Goal: Task Accomplishment & Management: Manage account settings

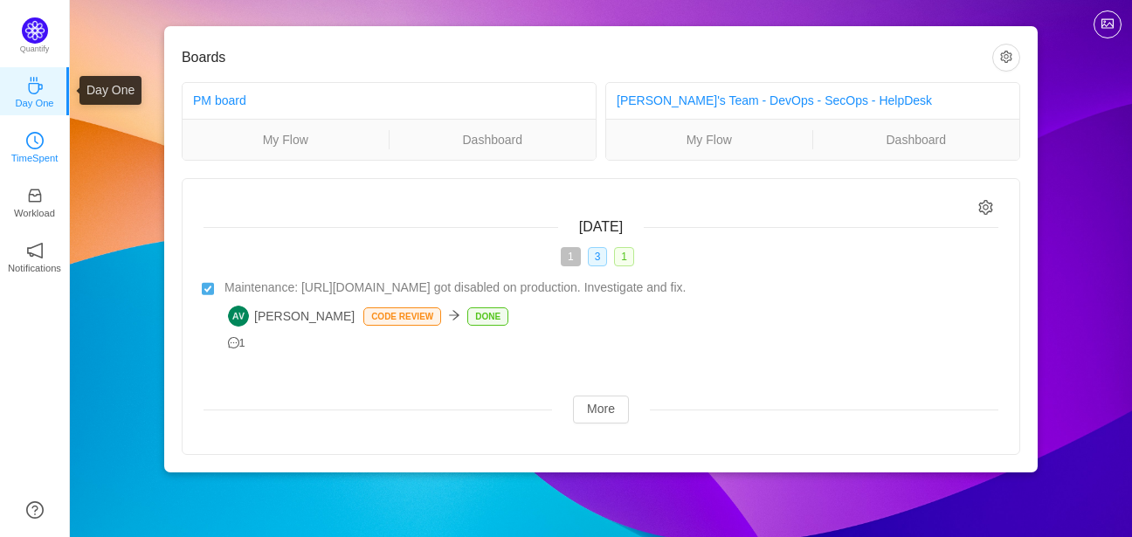
click at [35, 143] on icon "icon: clock-circle" at bounding box center [34, 140] width 17 height 17
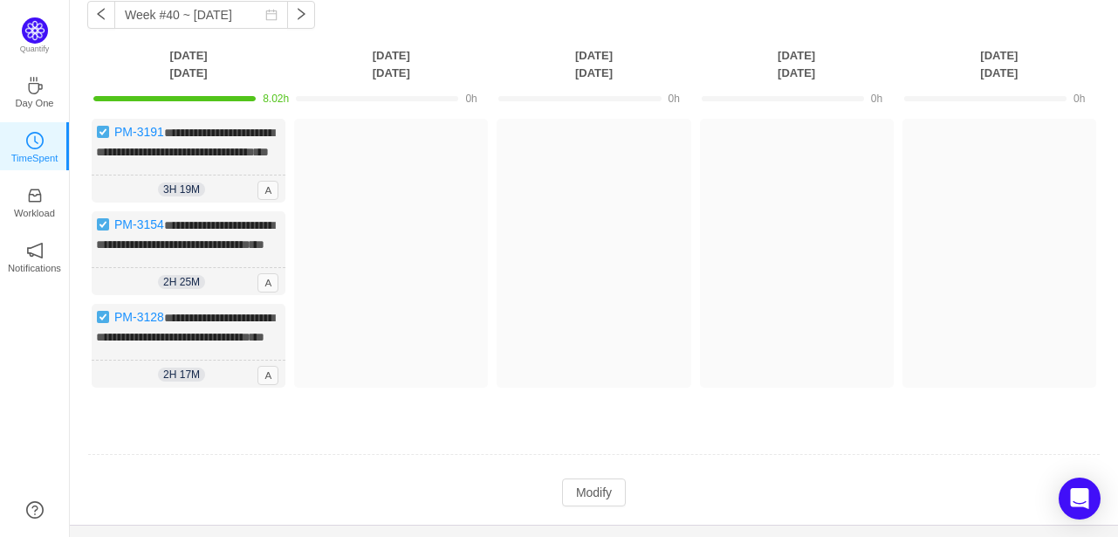
scroll to position [174, 0]
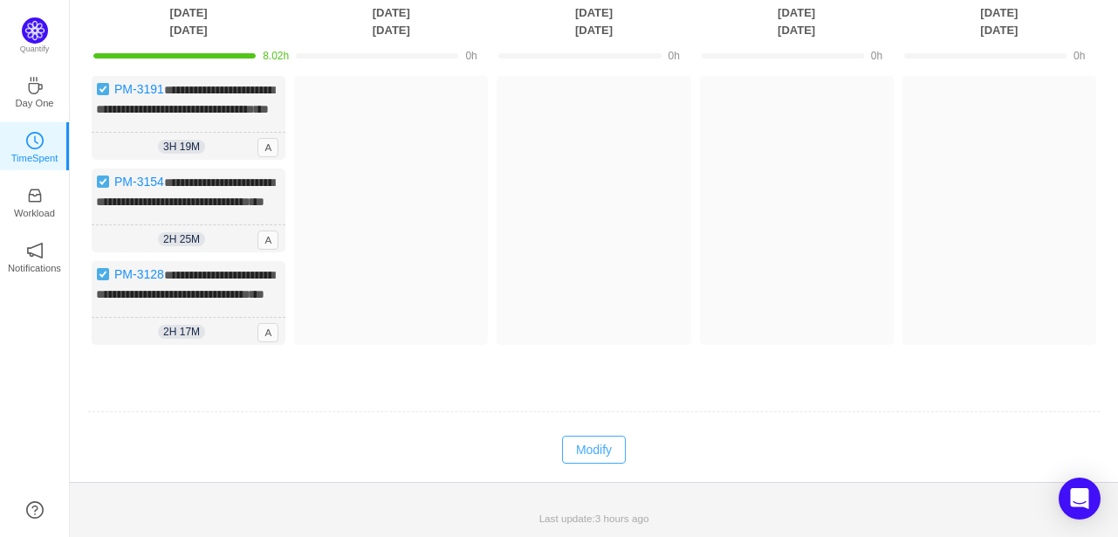
click at [590, 453] on button "Modify" at bounding box center [594, 450] width 64 height 28
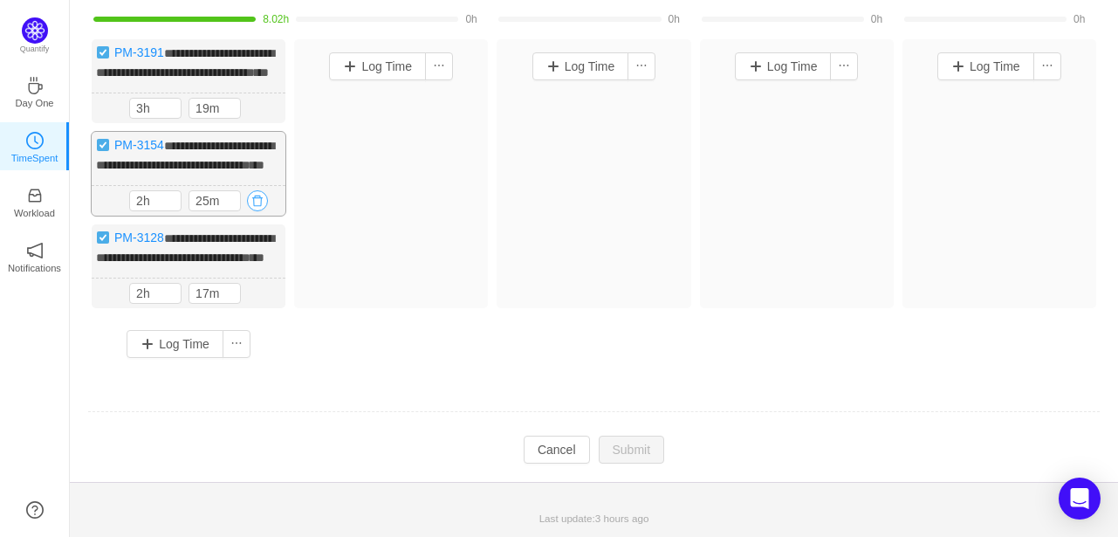
click at [253, 211] on button "button" at bounding box center [257, 200] width 21 height 21
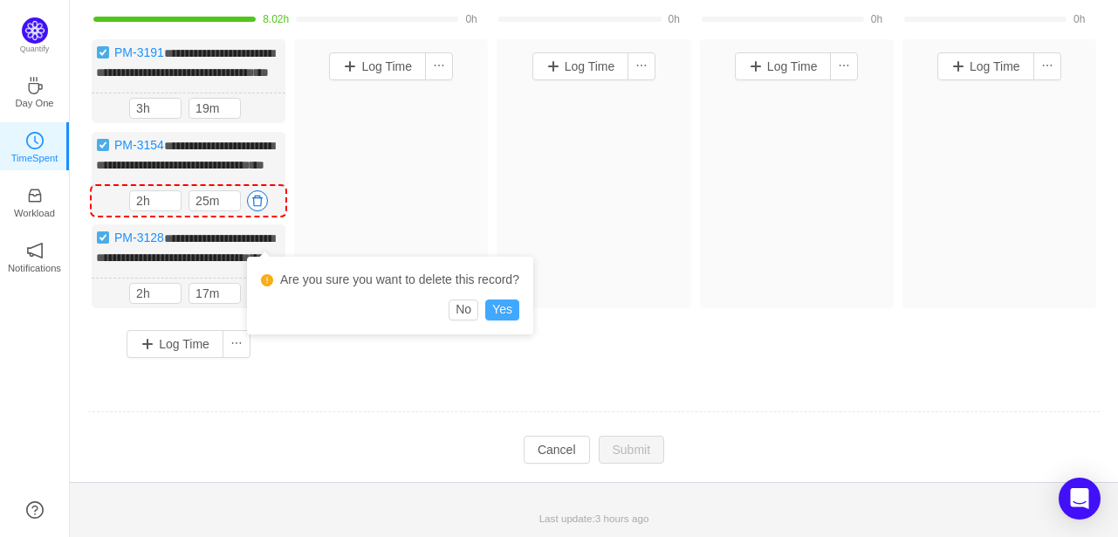
click at [501, 300] on button "Yes" at bounding box center [502, 309] width 34 height 21
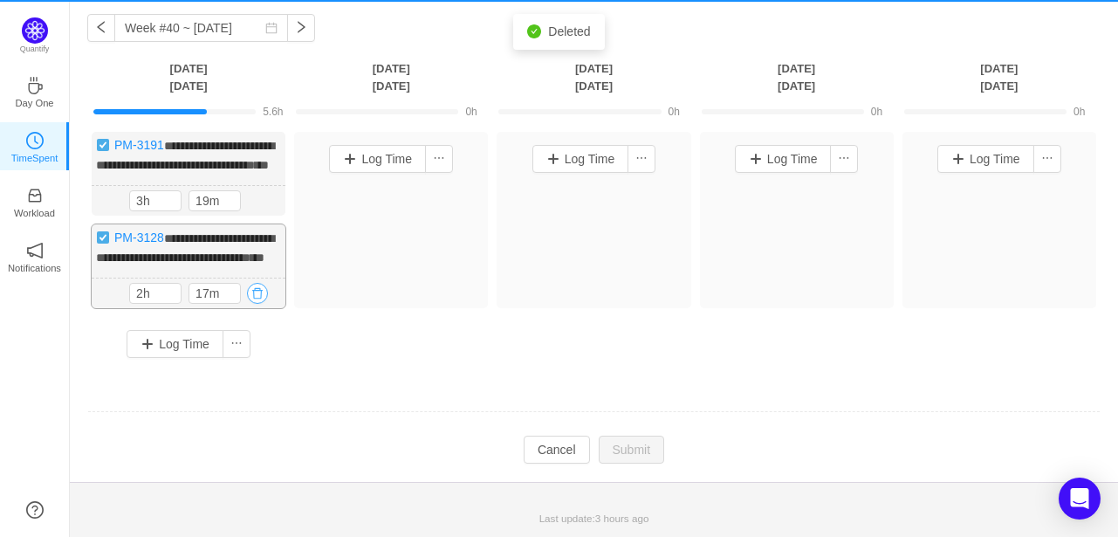
scroll to position [101, 0]
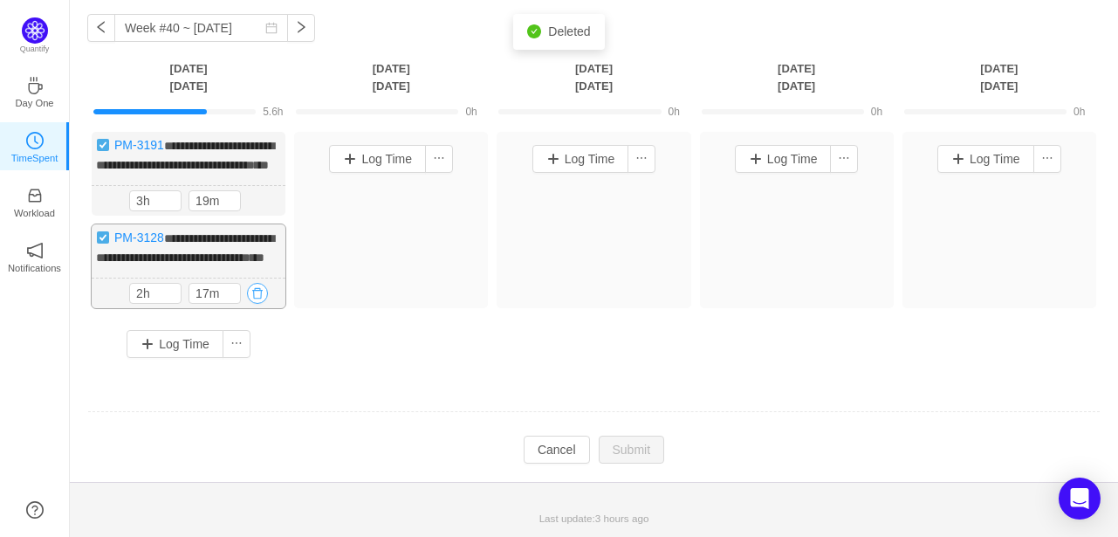
click at [258, 294] on button "button" at bounding box center [257, 293] width 21 height 21
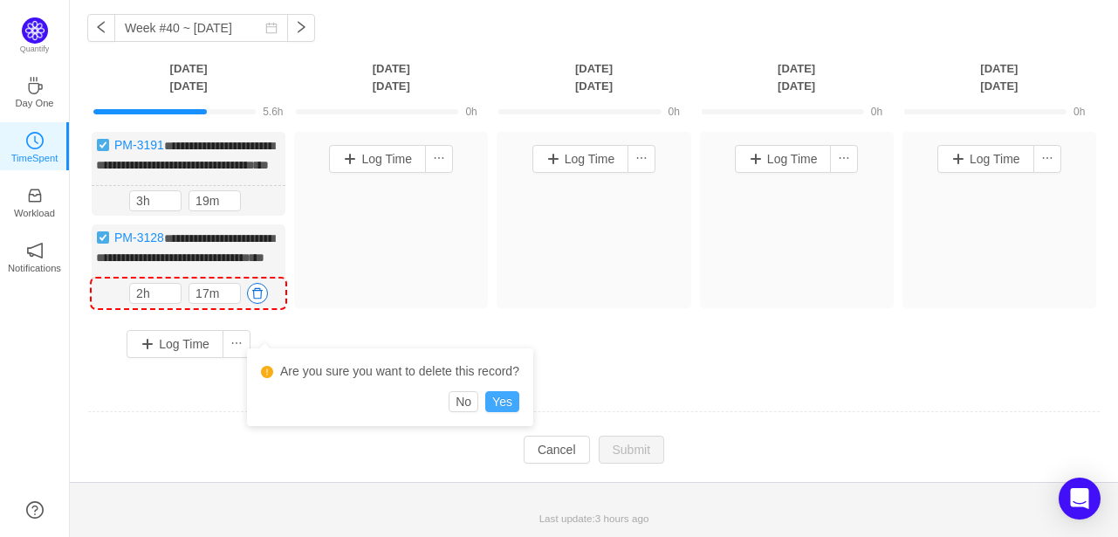
click at [505, 391] on button "Yes" at bounding box center [502, 401] width 34 height 21
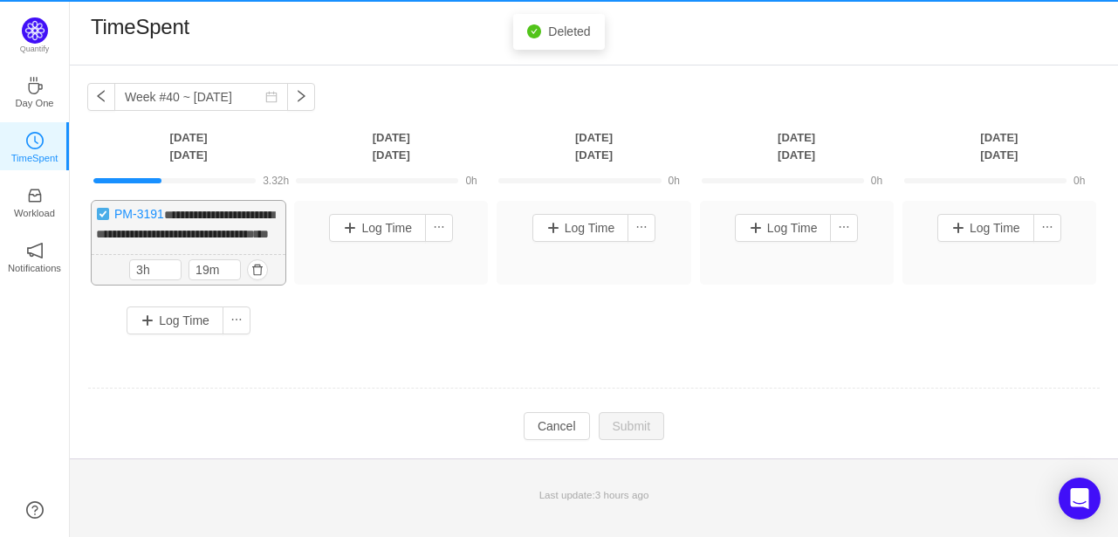
scroll to position [0, 0]
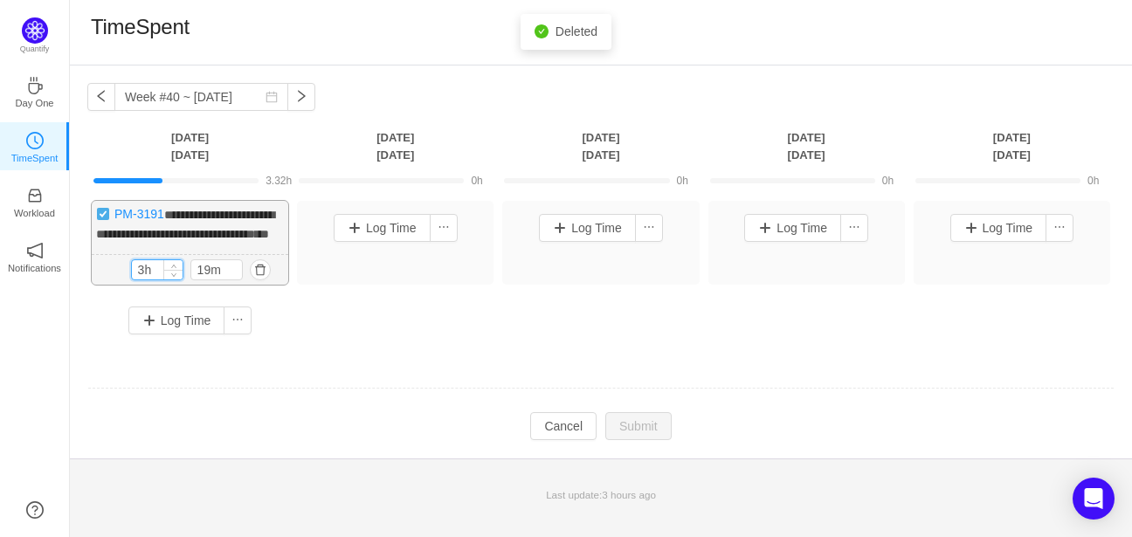
click at [154, 279] on input "3h" at bounding box center [157, 269] width 51 height 19
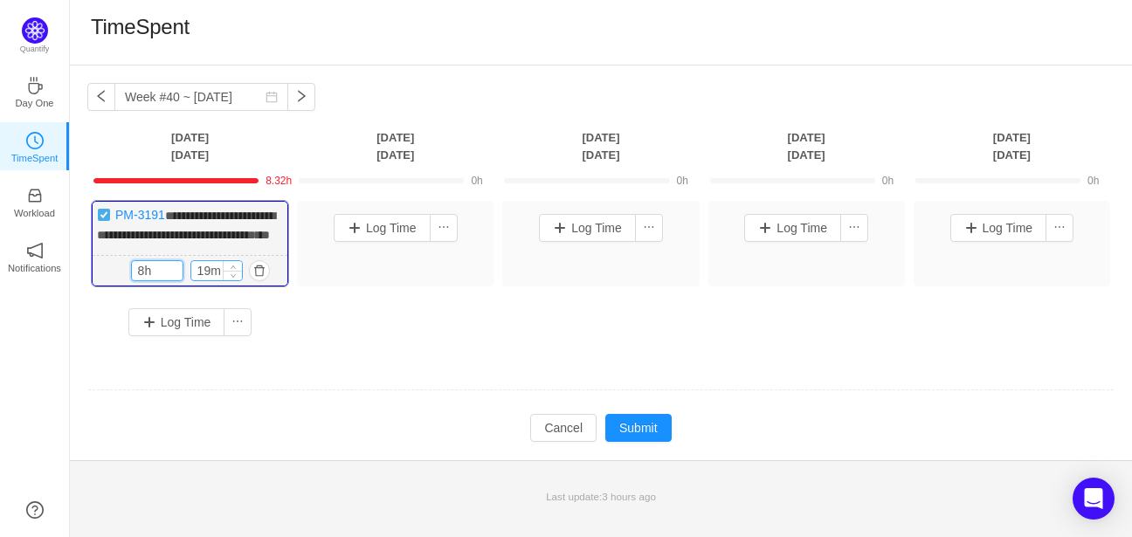
type input "8h"
click at [213, 280] on input "19m" at bounding box center [216, 270] width 51 height 19
type input "0m"
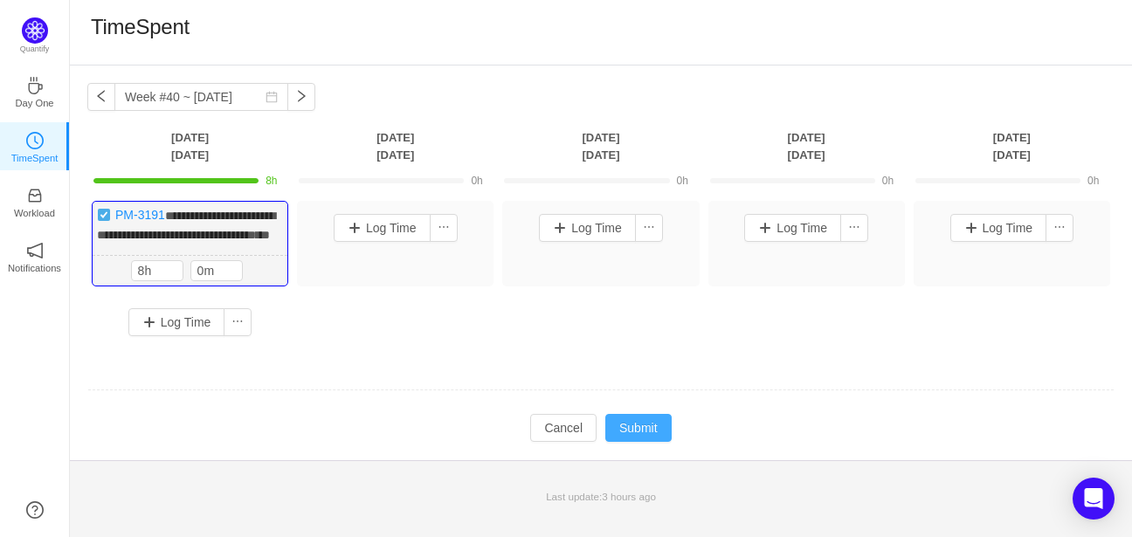
click at [625, 442] on button "Submit" at bounding box center [638, 428] width 66 height 28
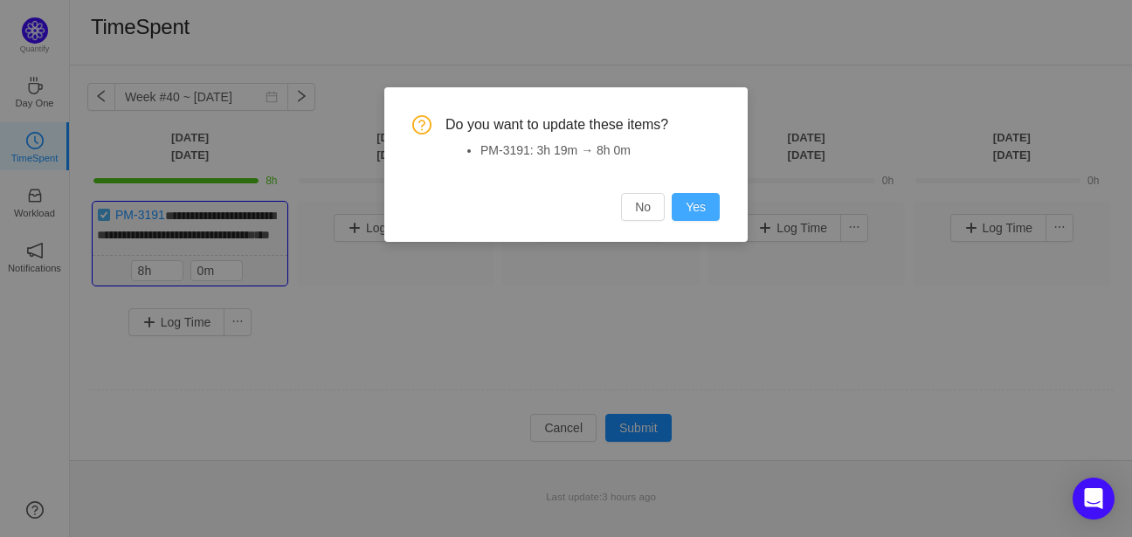
click at [695, 211] on button "Yes" at bounding box center [695, 207] width 48 height 28
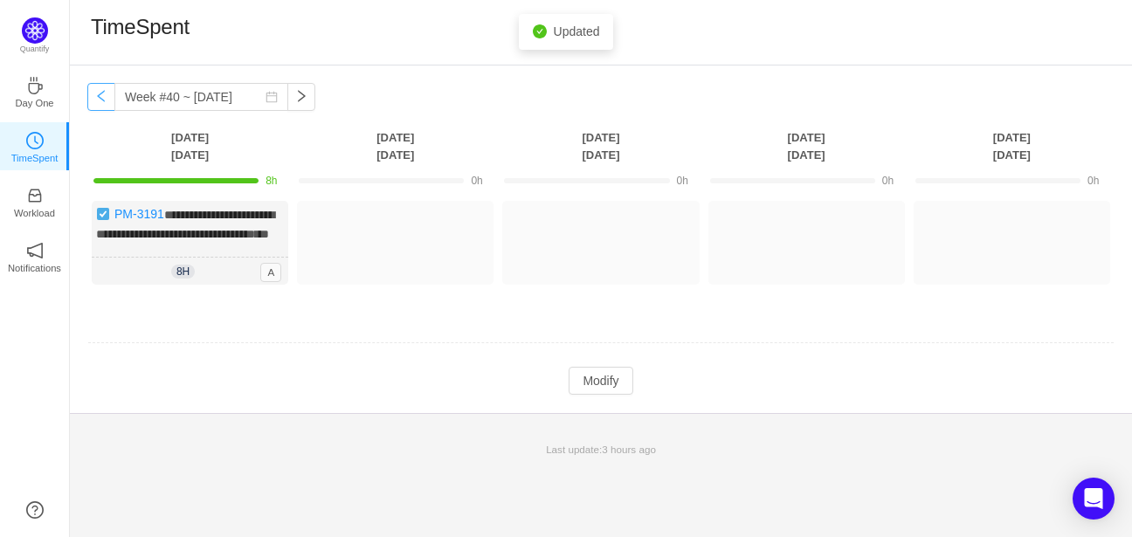
click at [96, 99] on button "button" at bounding box center [101, 97] width 28 height 28
type input "Week #39 ~ [DATE]"
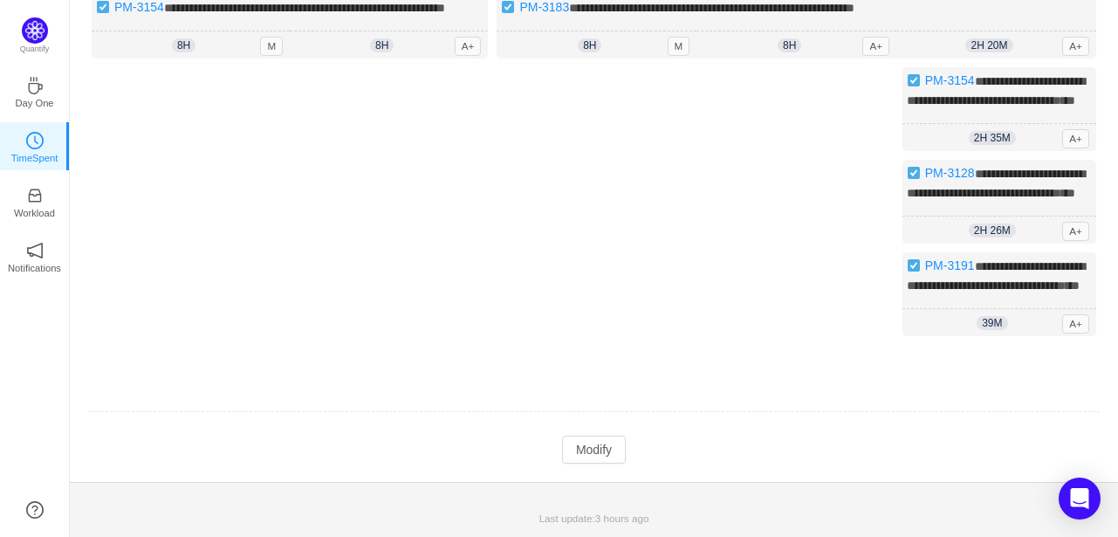
scroll to position [272, 0]
click at [622, 444] on button "Modify" at bounding box center [594, 450] width 64 height 28
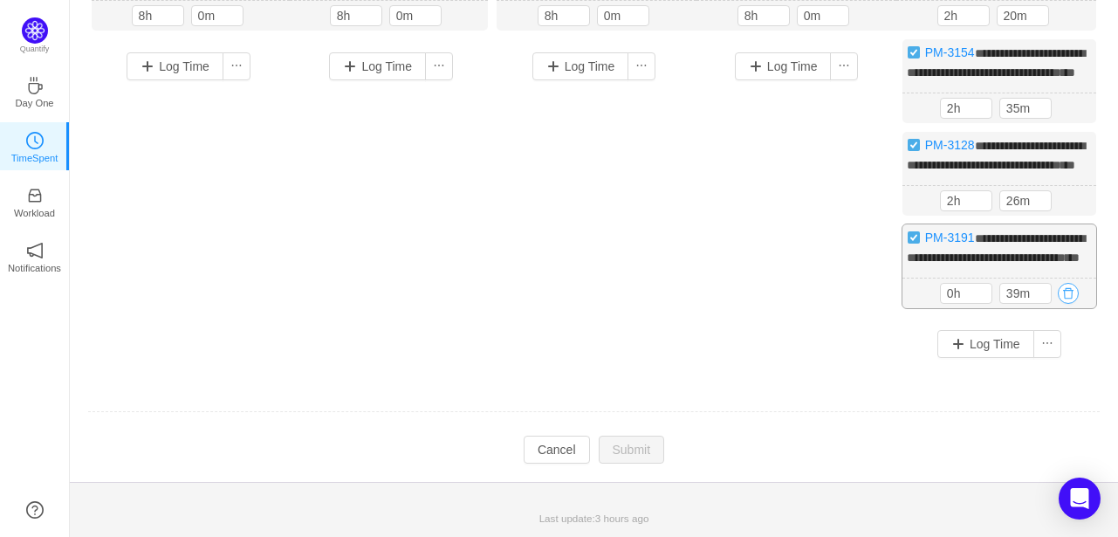
click at [1070, 304] on button "button" at bounding box center [1068, 293] width 21 height 21
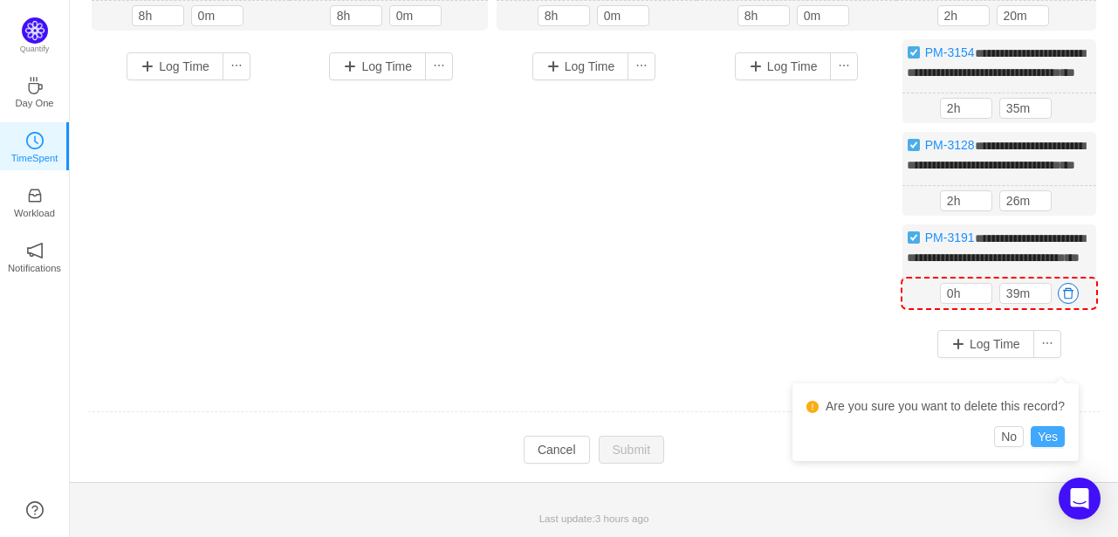
click at [1060, 426] on button "Yes" at bounding box center [1048, 436] width 34 height 21
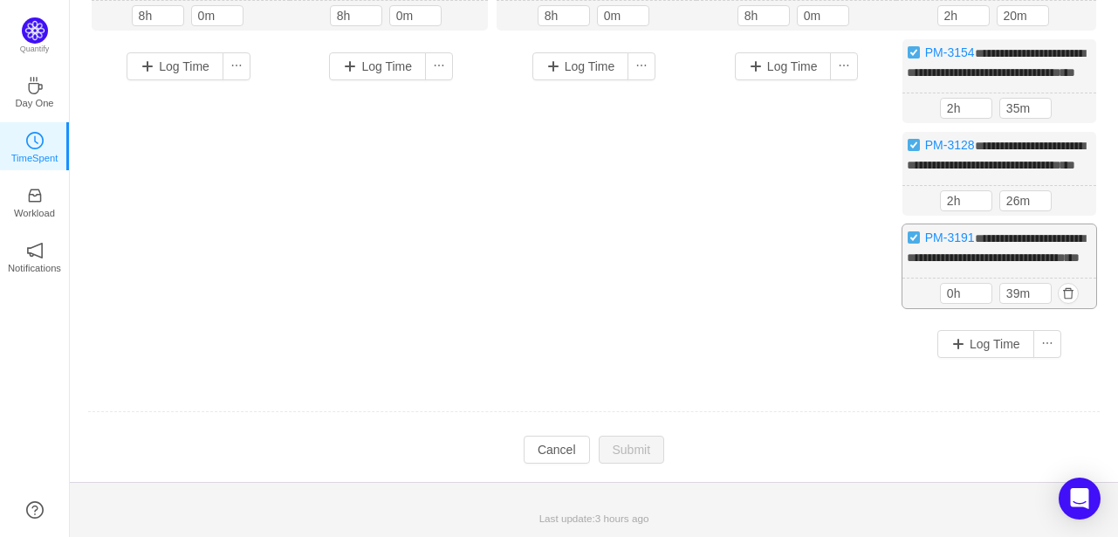
click at [994, 264] on span "**********" at bounding box center [996, 247] width 178 height 31
click at [1071, 211] on button "button" at bounding box center [1068, 200] width 21 height 21
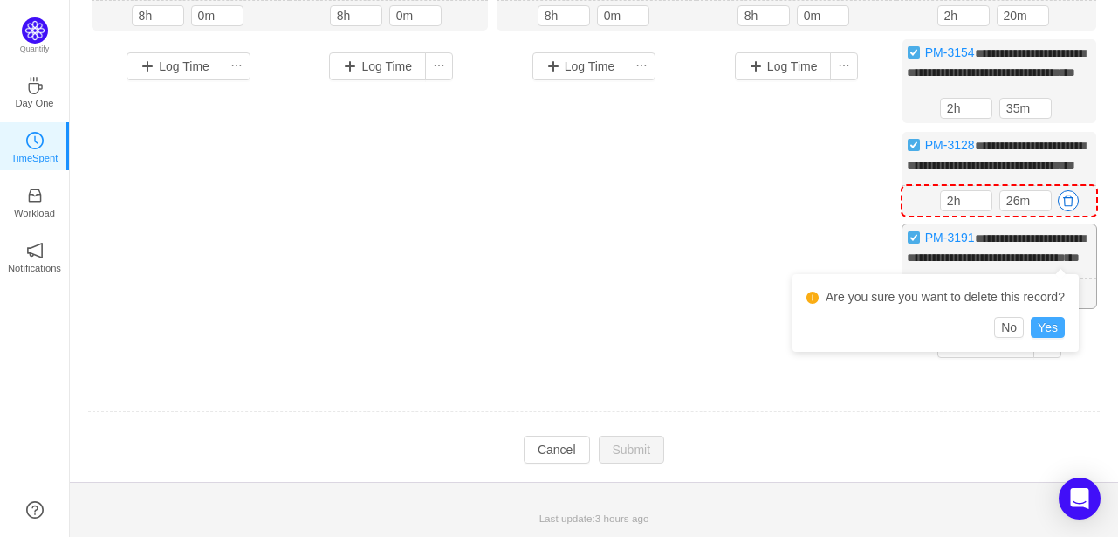
click at [1043, 317] on button "Yes" at bounding box center [1048, 327] width 34 height 21
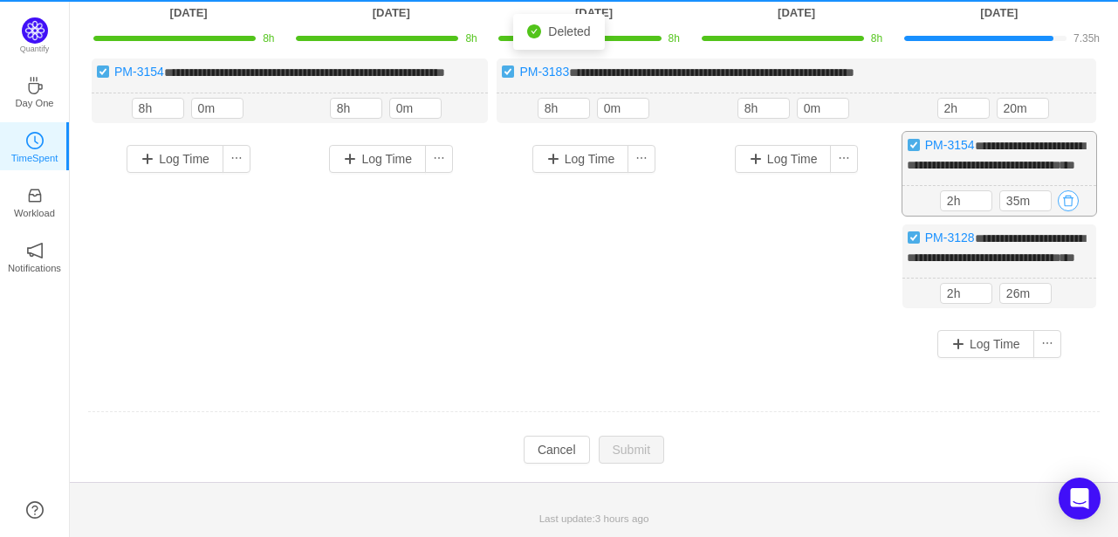
scroll to position [192, 0]
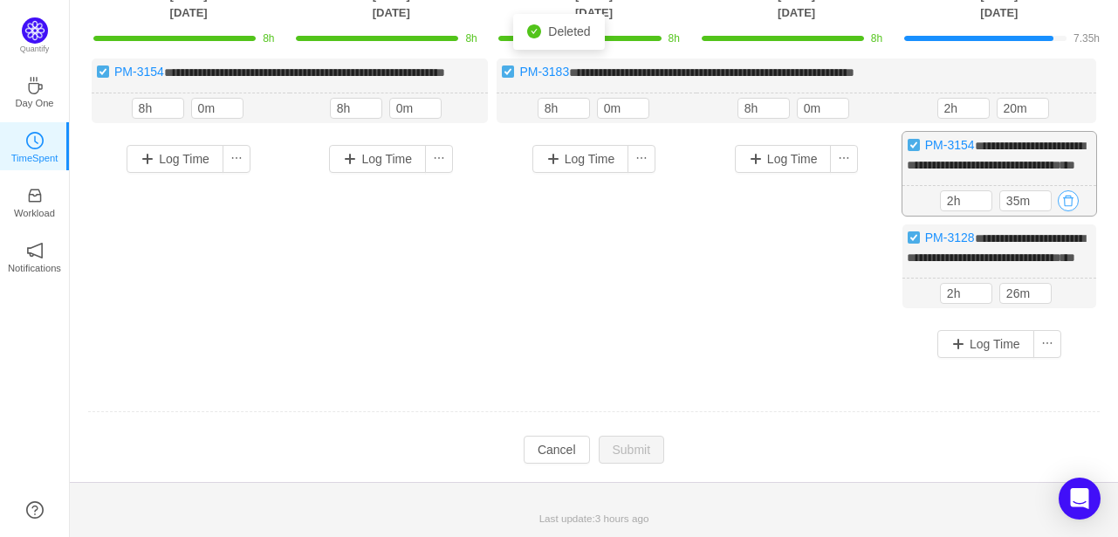
click at [1070, 190] on button "button" at bounding box center [1068, 200] width 21 height 21
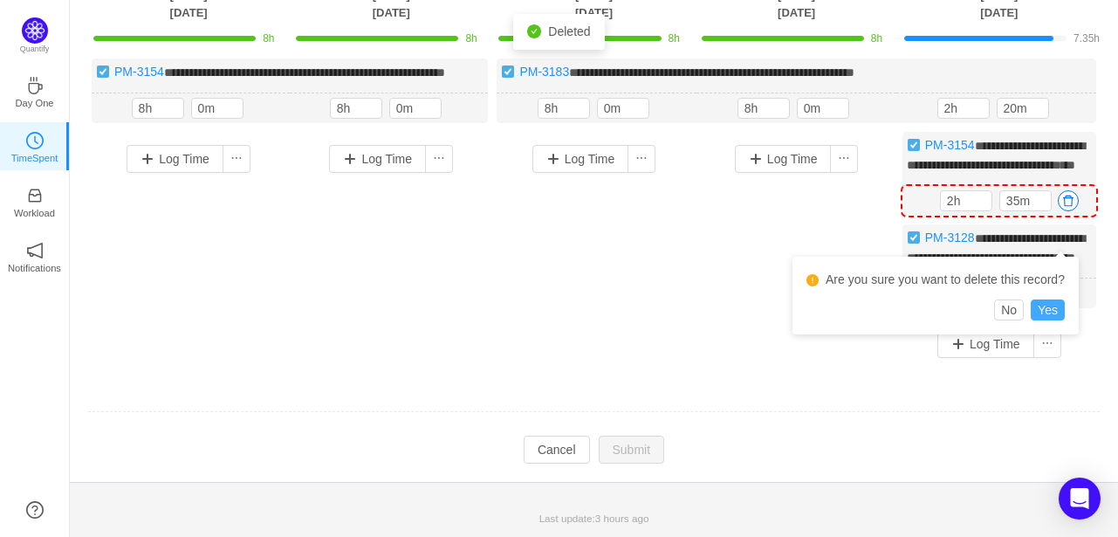
click at [1055, 299] on button "Yes" at bounding box center [1048, 309] width 34 height 21
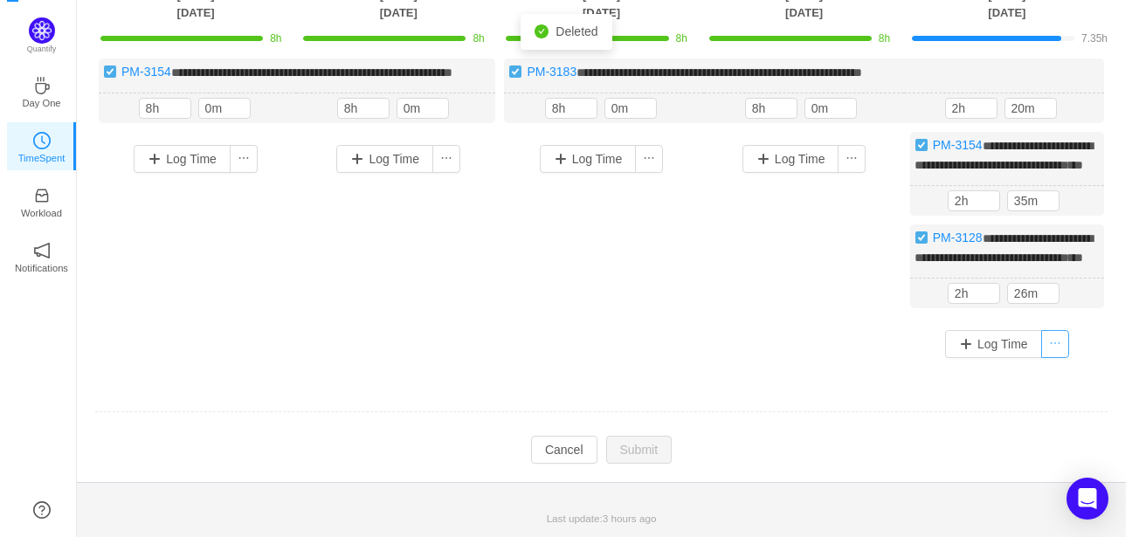
scroll to position [0, 0]
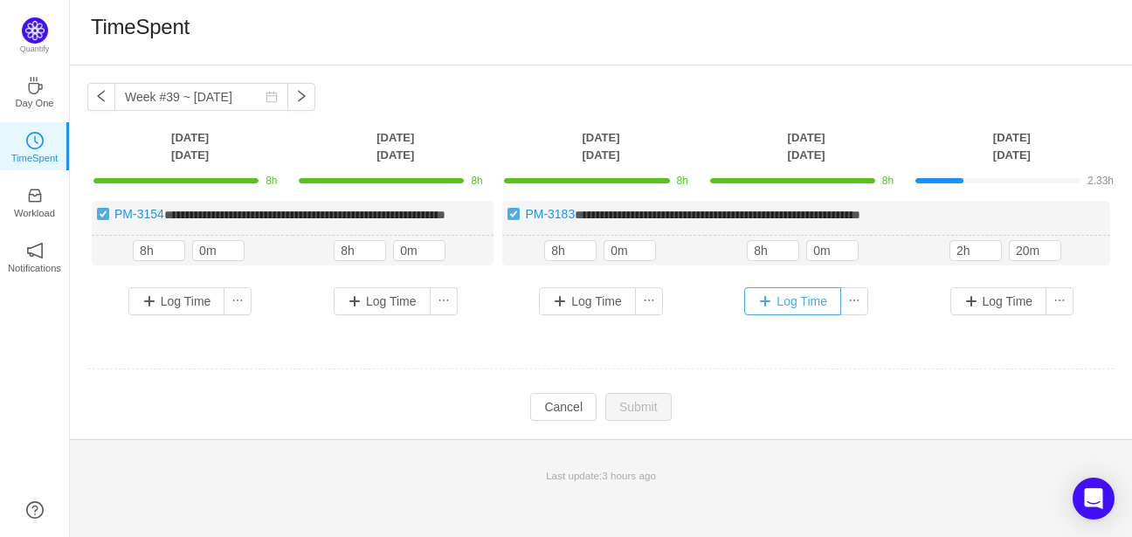
click at [772, 313] on button "Log Time" at bounding box center [792, 301] width 97 height 28
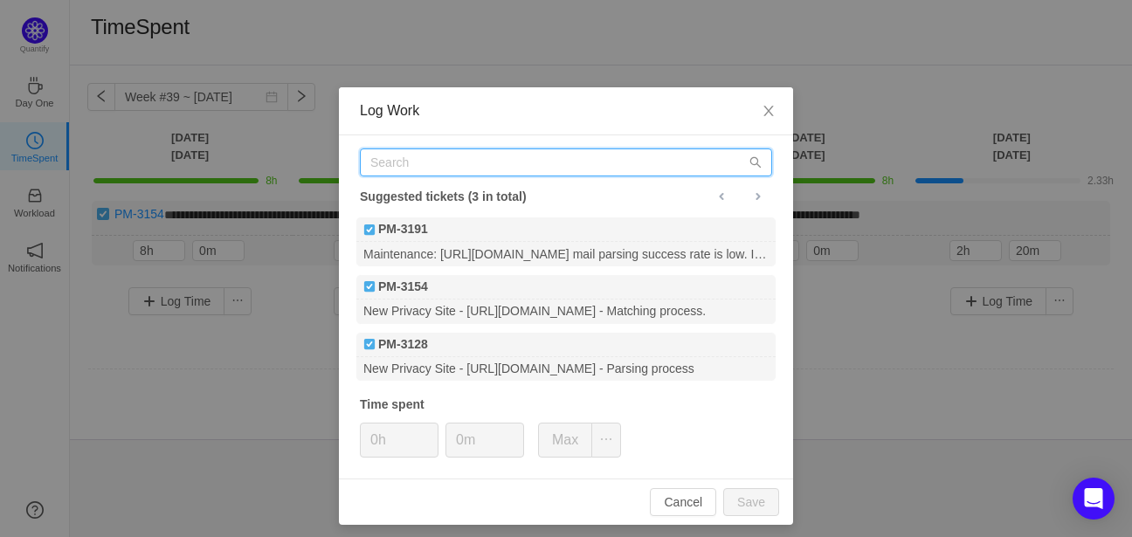
click at [458, 161] on input "text" at bounding box center [566, 162] width 412 height 28
paste input "PM-3191"
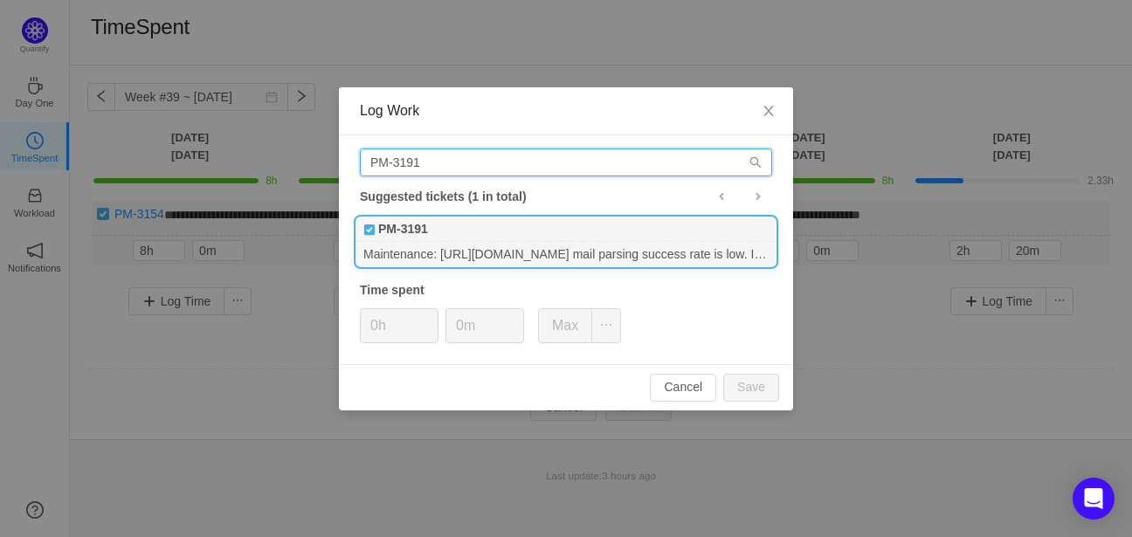
type input "PM-3191"
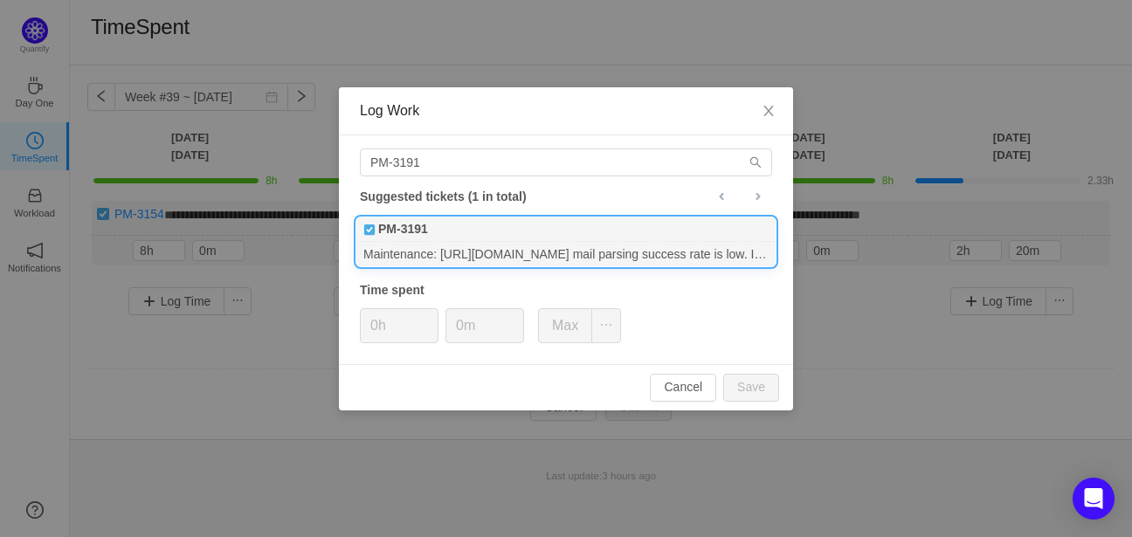
click at [478, 246] on div "Maintenance: [URL][DOMAIN_NAME] mail parsing success rate is low. Investigate &…" at bounding box center [565, 254] width 419 height 24
click at [399, 320] on input "0h" at bounding box center [399, 325] width 77 height 33
drag, startPoint x: 374, startPoint y: 325, endPoint x: 375, endPoint y: 313, distance: 11.5
click at [375, 323] on input "08h" at bounding box center [399, 325] width 77 height 33
click at [751, 390] on button "Save" at bounding box center [751, 388] width 56 height 28
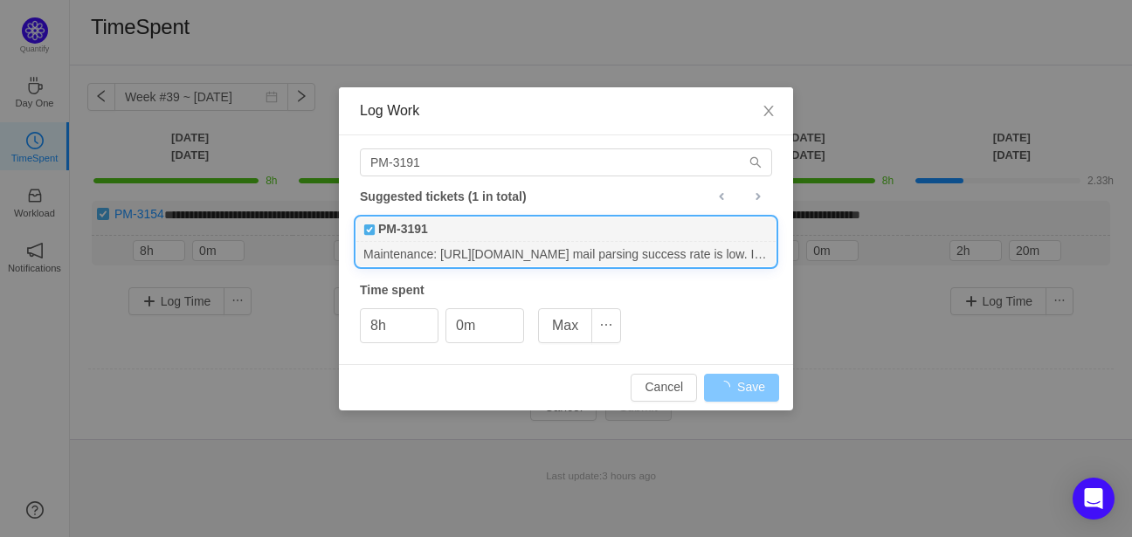
type input "0h"
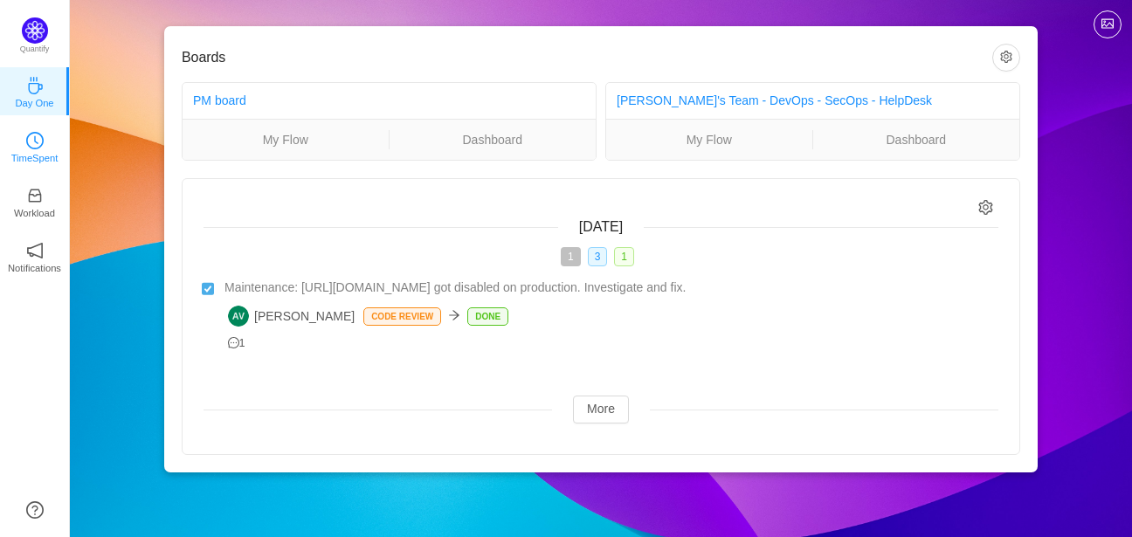
click at [32, 153] on p "TimeSpent" at bounding box center [34, 158] width 47 height 16
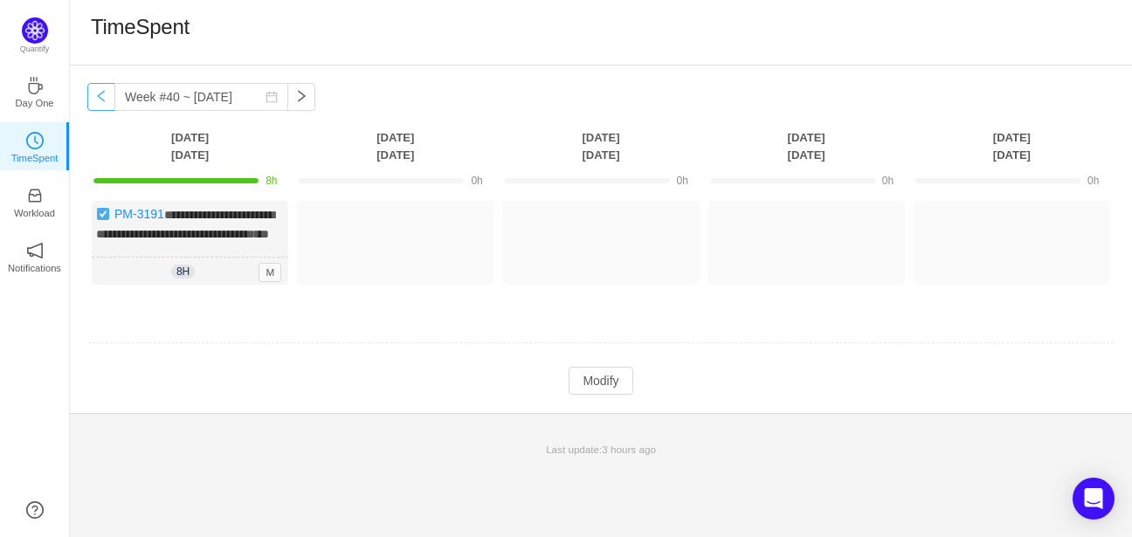
click at [104, 104] on button "button" at bounding box center [101, 97] width 28 height 28
type input "Week #39 ~ [DATE]"
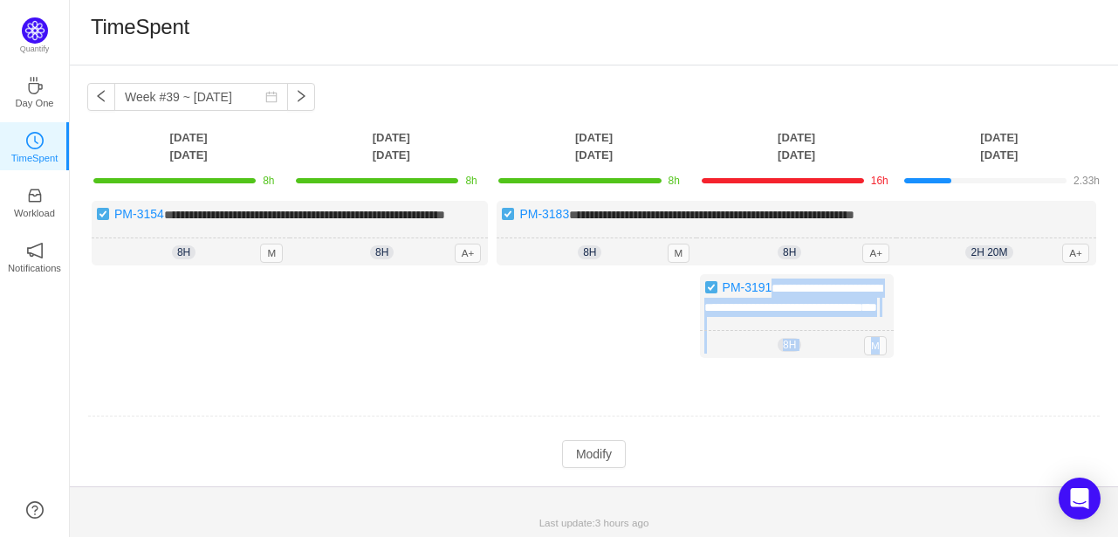
drag, startPoint x: 821, startPoint y: 336, endPoint x: 932, endPoint y: 336, distance: 110.9
click at [932, 336] on div "**********" at bounding box center [594, 288] width 1014 height 175
click at [575, 468] on button "Modify" at bounding box center [594, 454] width 64 height 28
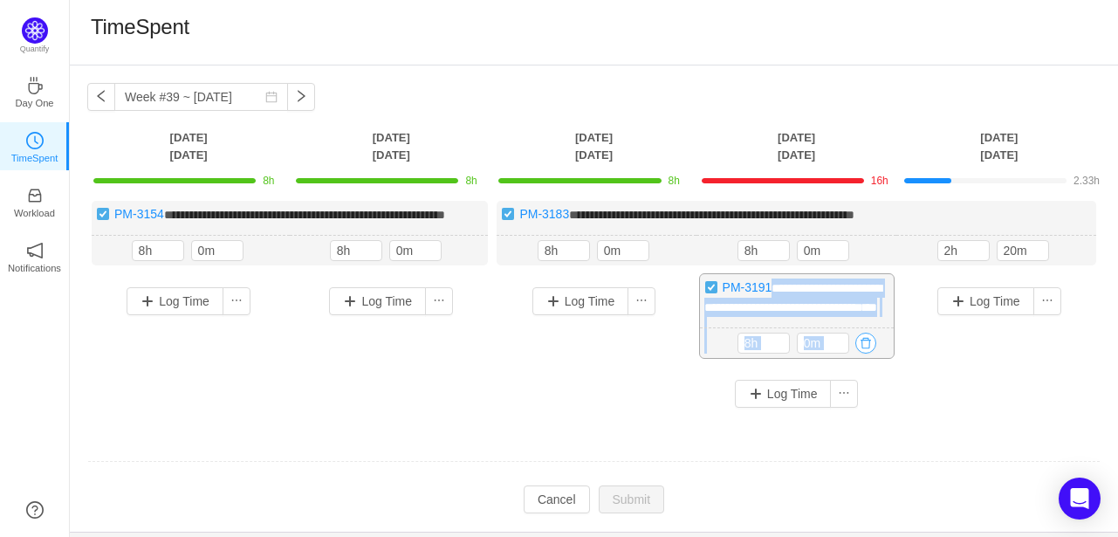
click at [859, 354] on button "button" at bounding box center [866, 343] width 21 height 21
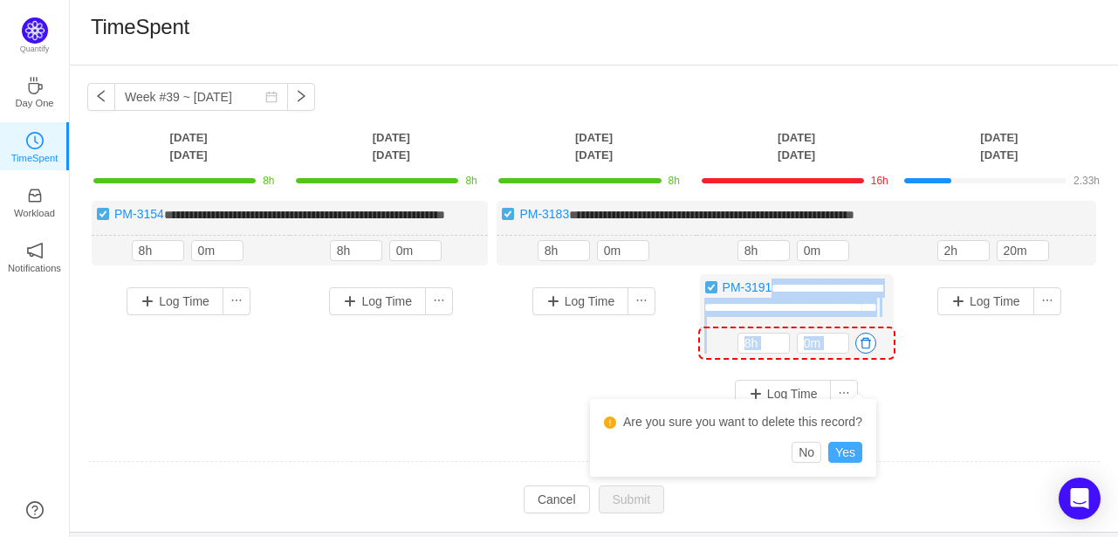
click at [842, 450] on button "Yes" at bounding box center [846, 452] width 34 height 21
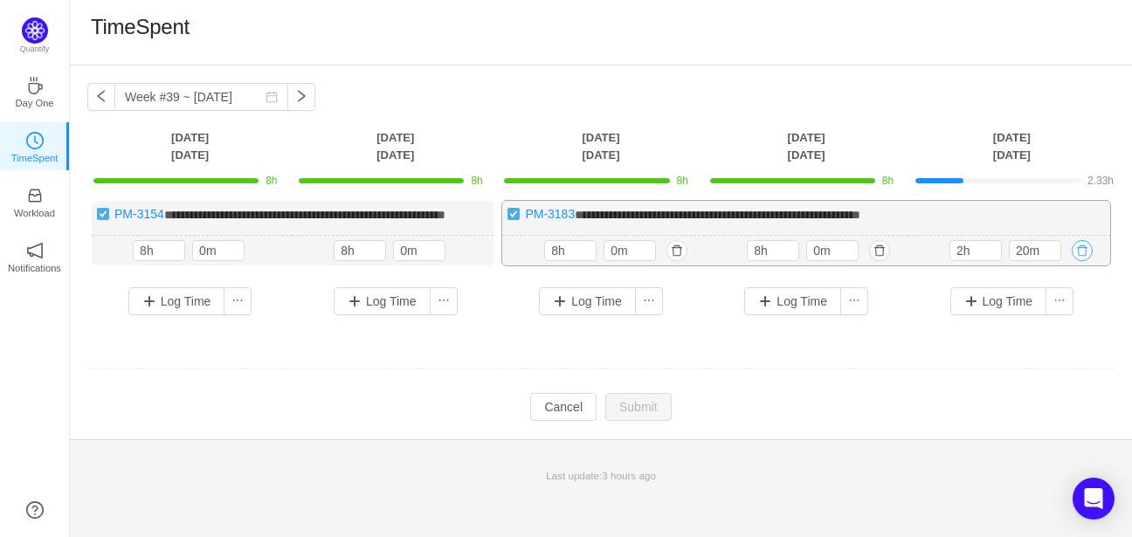
click at [1083, 261] on button "button" at bounding box center [1081, 250] width 21 height 21
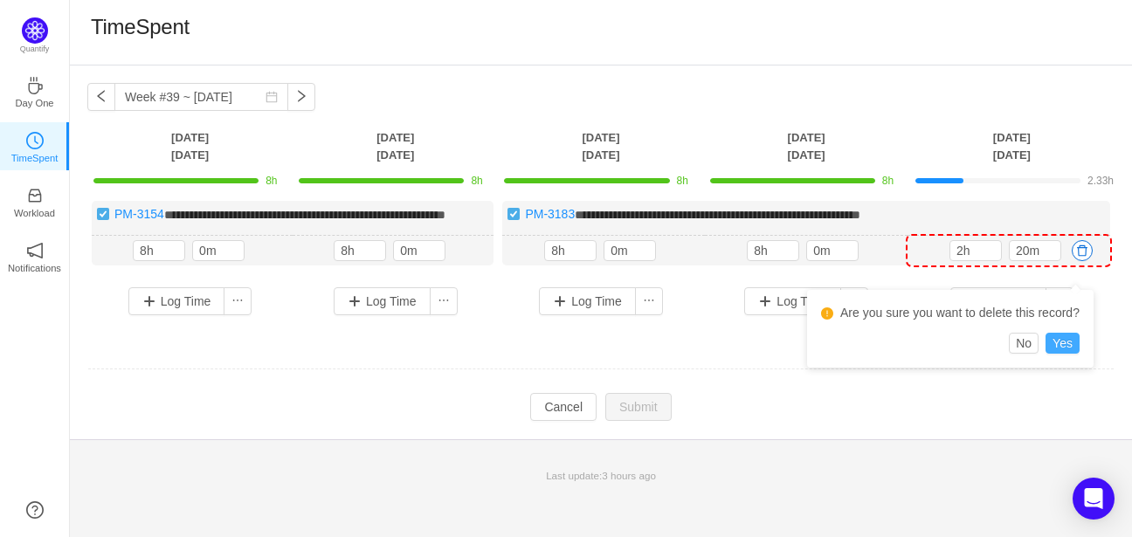
click at [1070, 345] on button "Yes" at bounding box center [1062, 343] width 34 height 21
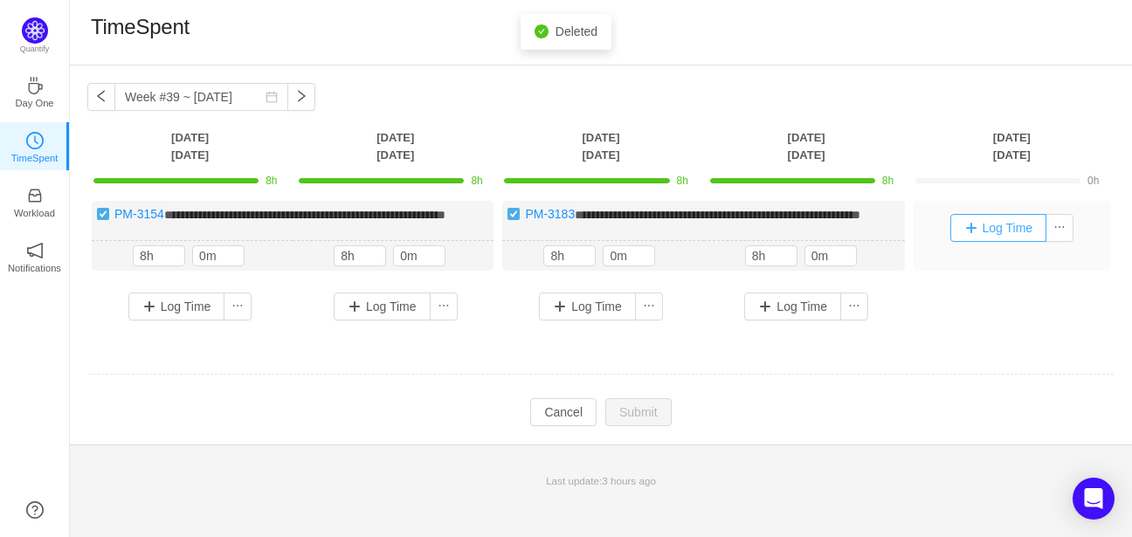
click at [1007, 227] on button "Log Time" at bounding box center [998, 228] width 97 height 28
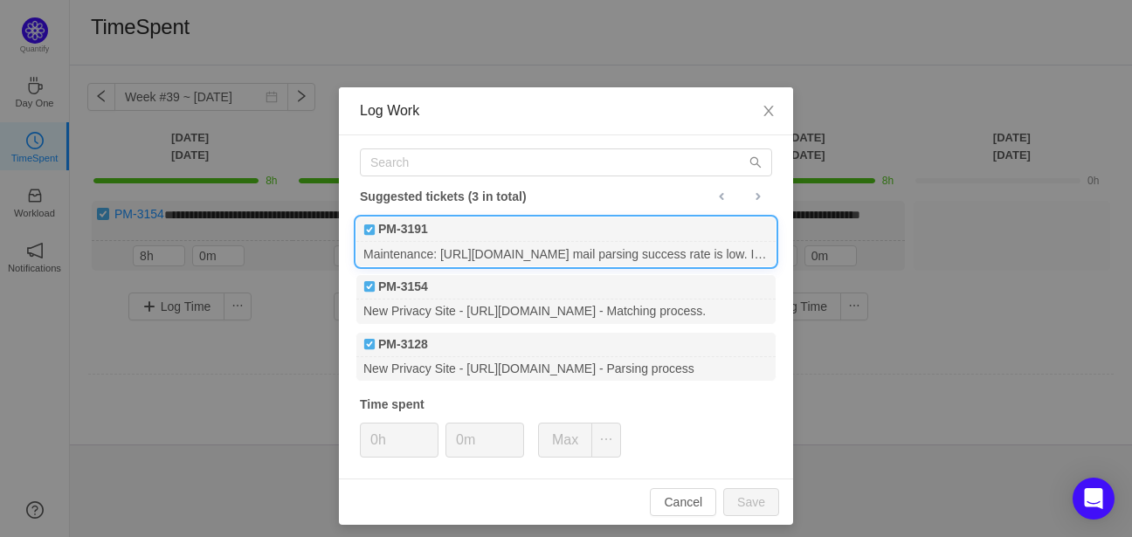
click at [615, 252] on div "Maintenance: [URL][DOMAIN_NAME] mail parsing success rate is low. Investigate &…" at bounding box center [565, 254] width 419 height 24
click at [485, 222] on div "PM-3191" at bounding box center [565, 229] width 419 height 24
click at [476, 438] on input "0m" at bounding box center [484, 439] width 77 height 33
click at [740, 499] on button "Save" at bounding box center [751, 502] width 56 height 28
type input "0h"
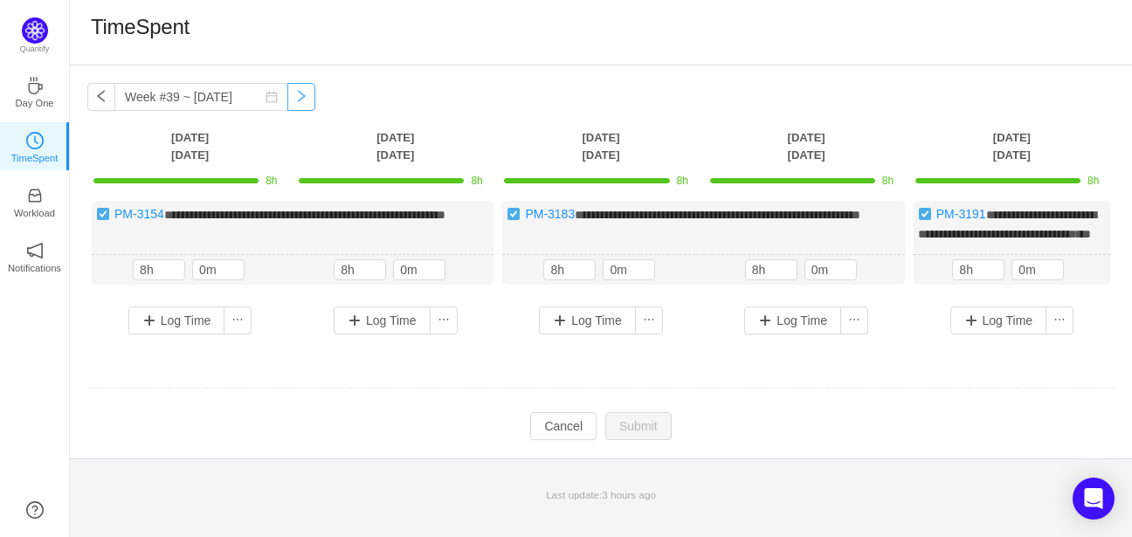
click at [287, 99] on button "button" at bounding box center [301, 97] width 28 height 28
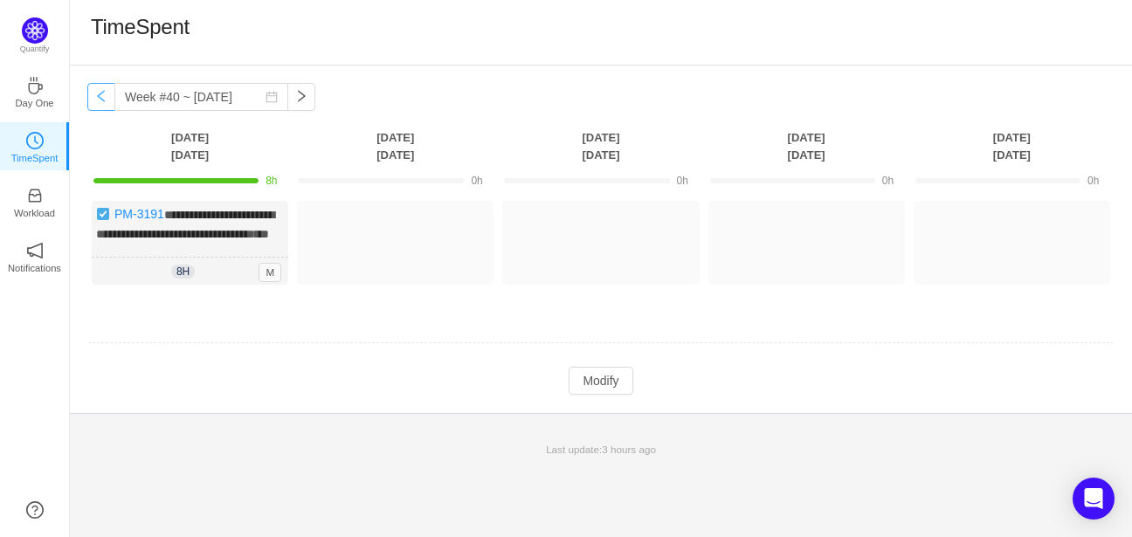
click at [93, 92] on button "button" at bounding box center [101, 97] width 28 height 28
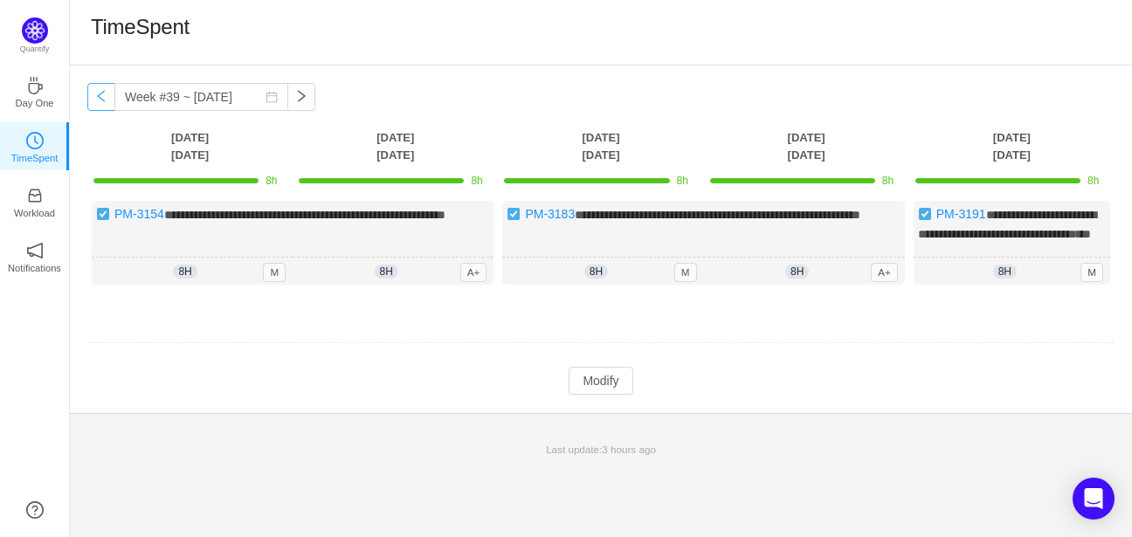
click at [98, 99] on button "button" at bounding box center [101, 97] width 28 height 28
type input "Week #38 ~ [DATE]"
